Goal: Find specific page/section: Find specific page/section

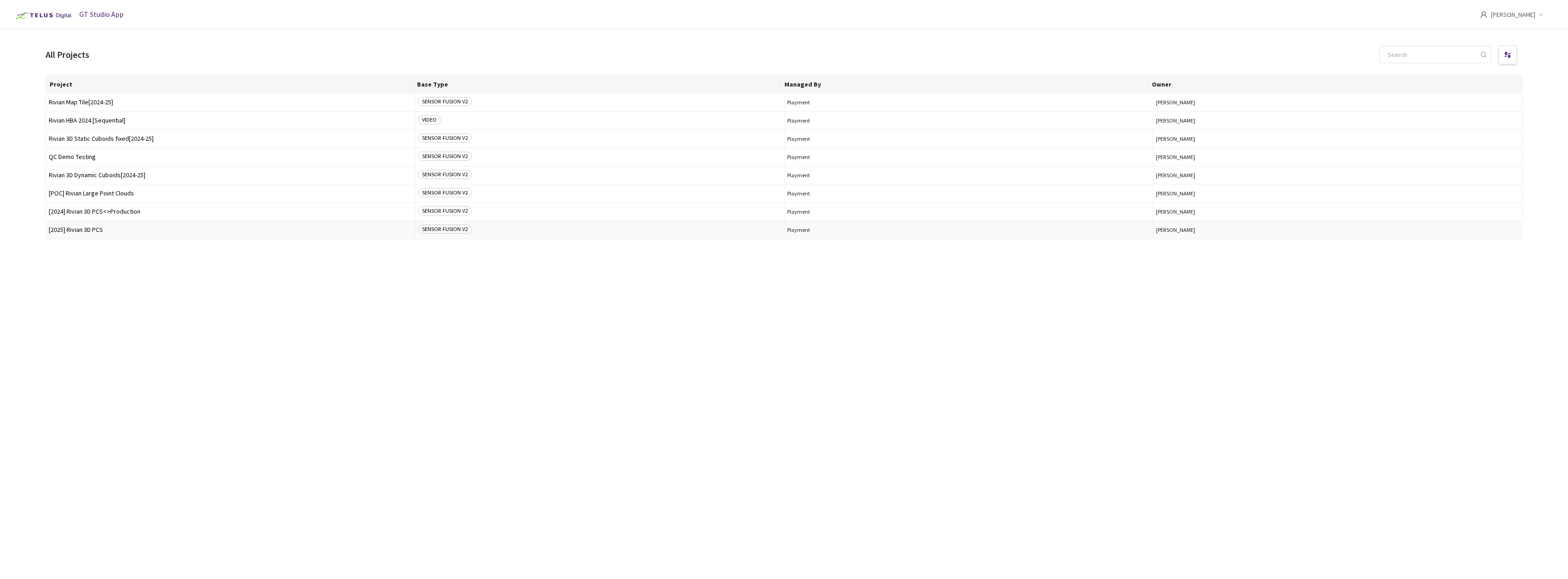
click at [100, 229] on span "[2025] Rivian 3D PCS" at bounding box center [230, 229] width 363 height 7
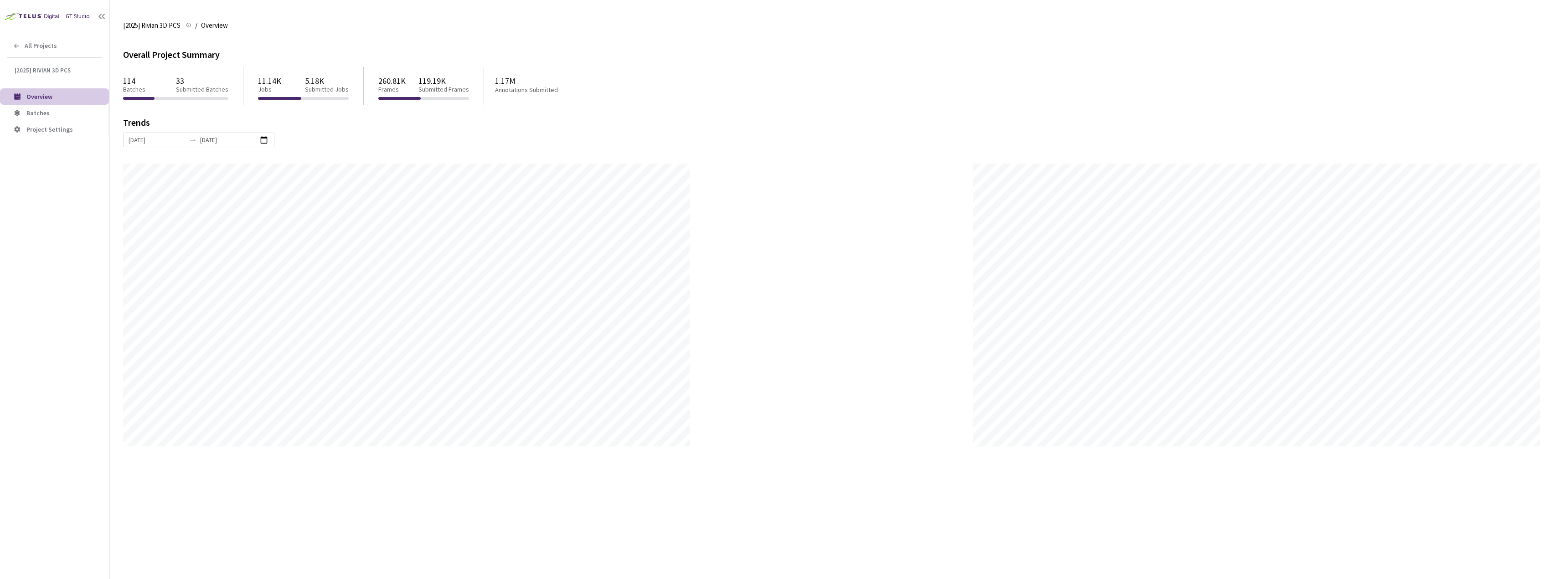
scroll to position [579, 1568]
click at [32, 120] on li "Batches" at bounding box center [54, 113] width 109 height 16
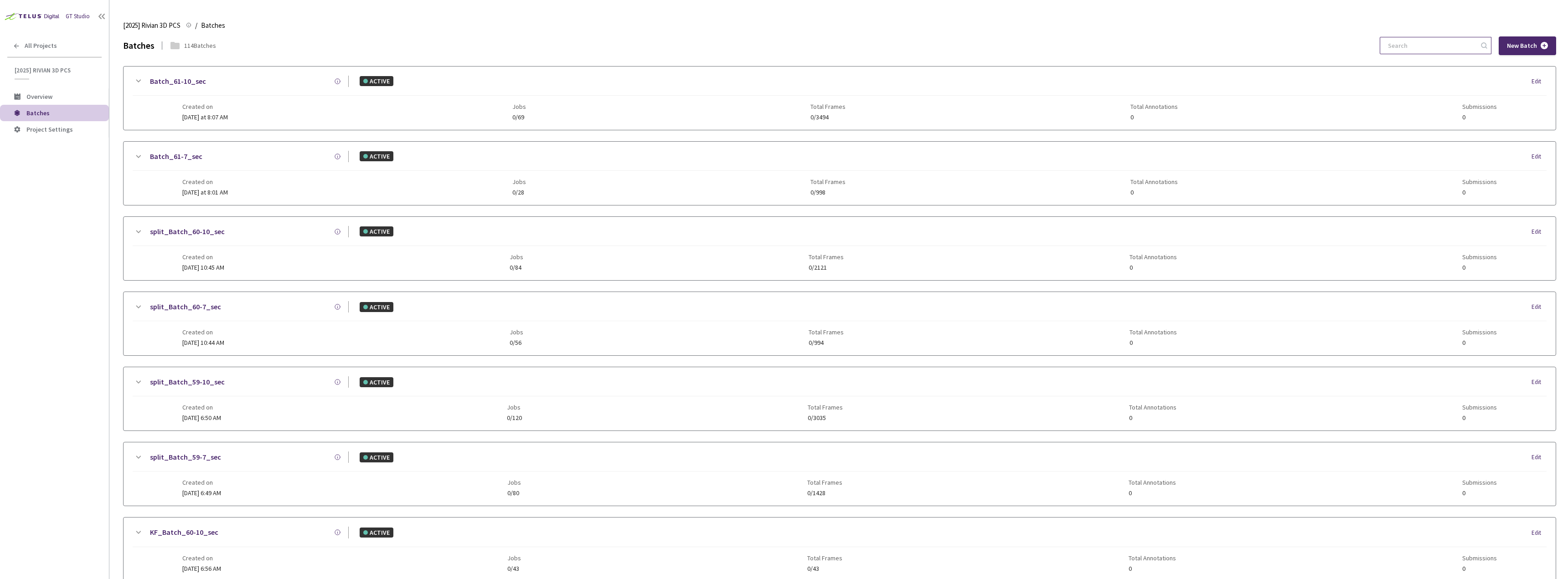
click at [1455, 50] on input at bounding box center [1431, 45] width 97 height 16
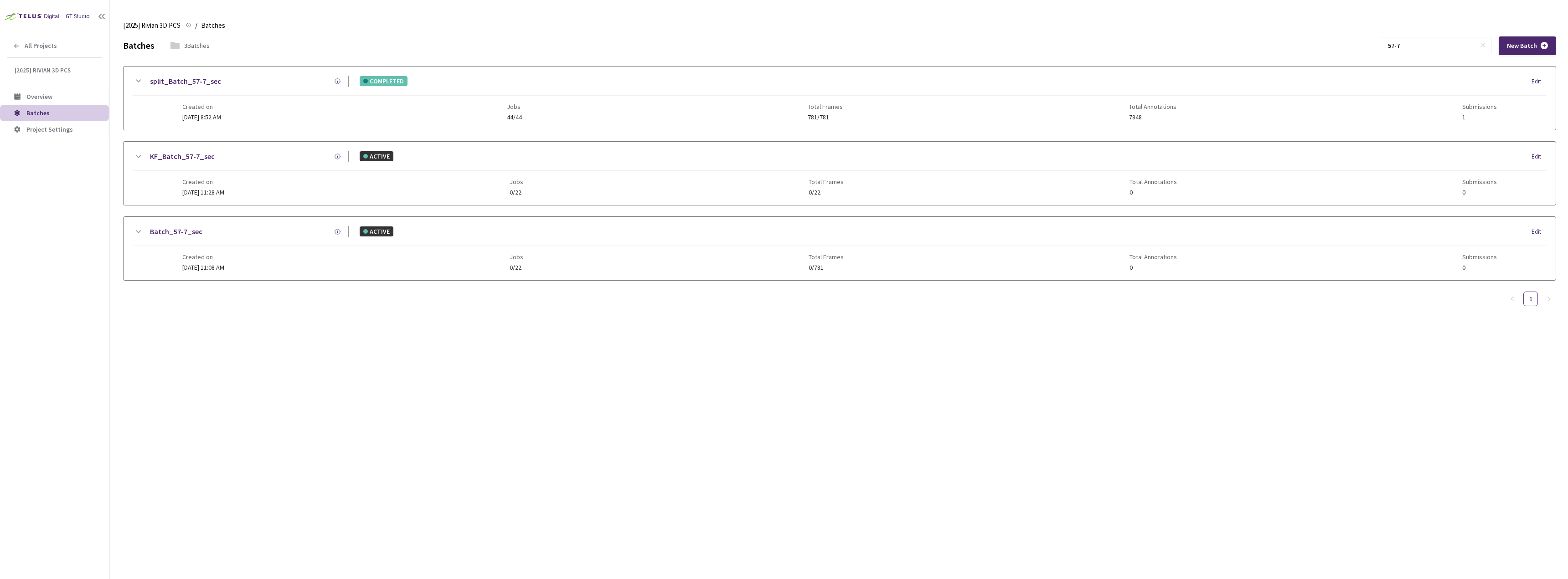
type input "57-7"
click at [350, 102] on div "Created on 12 Aug, 2025 at 8:52 AM Jobs 44/44 Total Frames 781/781 Total Annota…" at bounding box center [840, 108] width 1315 height 25
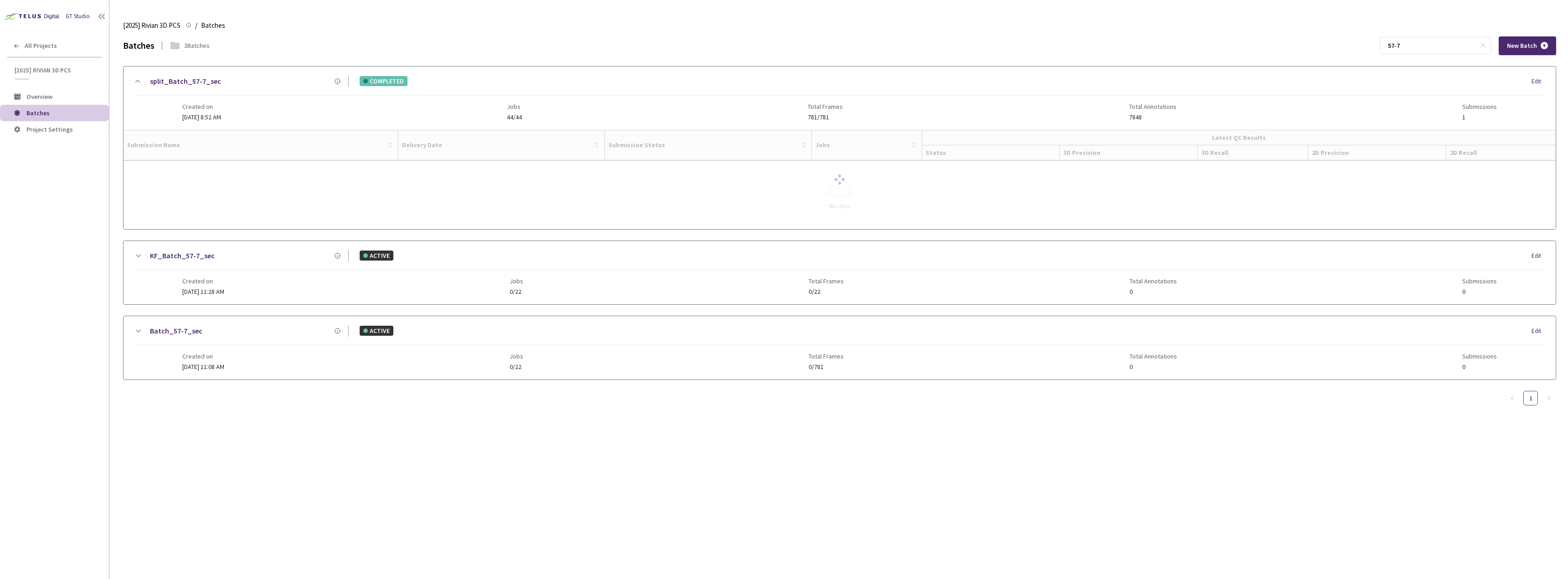
click at [168, 171] on div at bounding box center [839, 179] width 1432 height 99
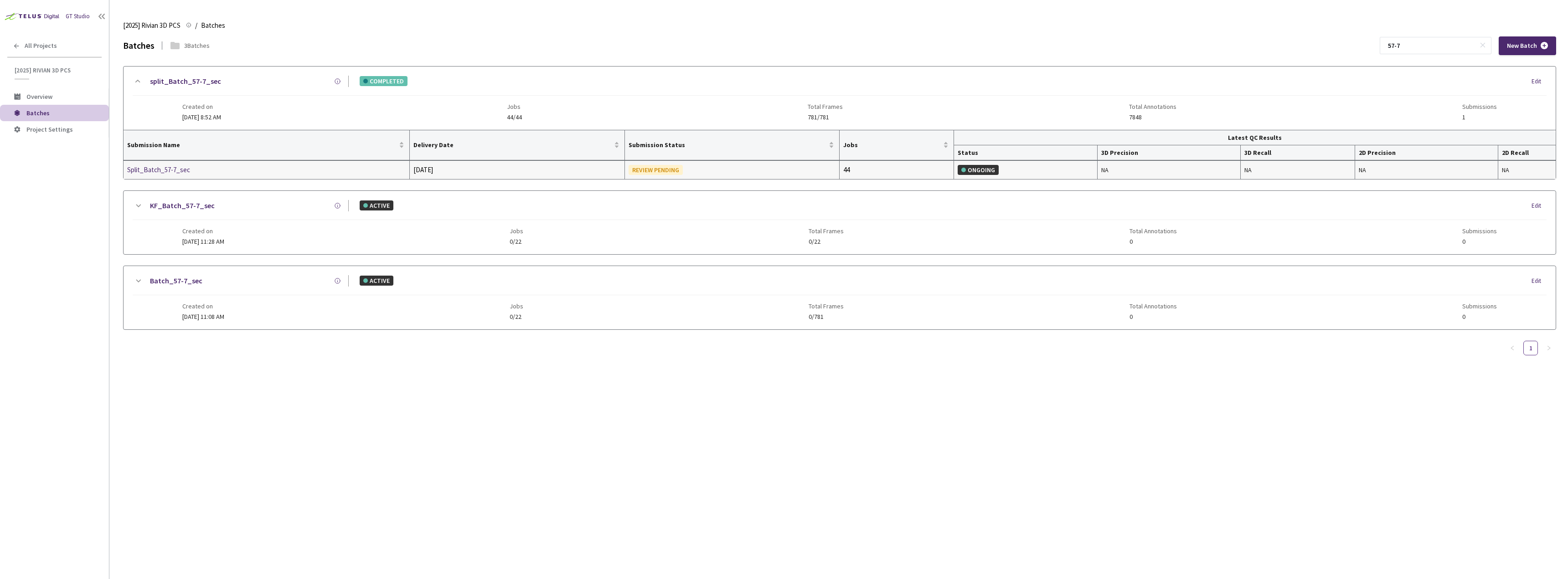
drag, startPoint x: 163, startPoint y: 182, endPoint x: 163, endPoint y: 175, distance: 7.0
click at [163, 181] on div "split_Batch_57-7_sec COMPLETED Edit Created on 12 Aug, 2025 at 8:52 AM Jobs 44/…" at bounding box center [839, 198] width 1433 height 264
click at [163, 174] on div "Split_Batch_57-7_sec" at bounding box center [175, 170] width 97 height 11
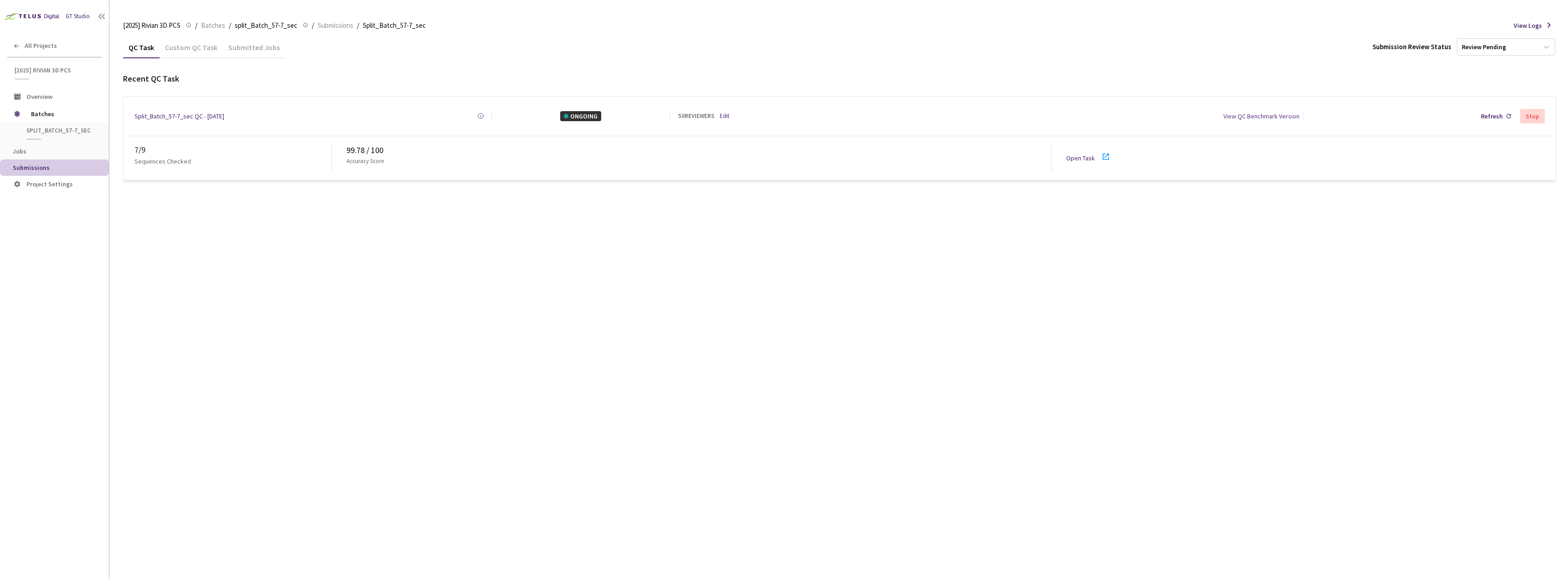
click at [1088, 154] on link "Open Task" at bounding box center [1080, 158] width 29 height 8
